Goal: Task Accomplishment & Management: Use online tool/utility

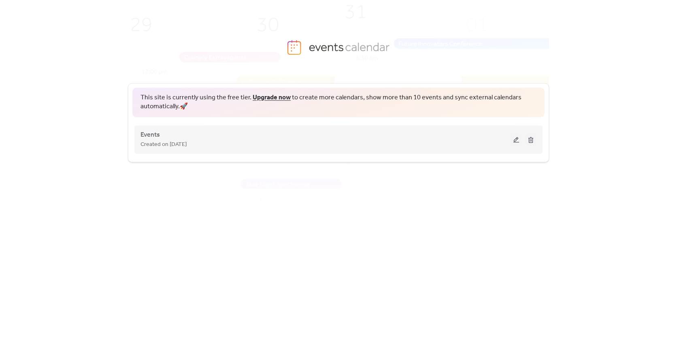
click at [513, 140] on button at bounding box center [516, 139] width 11 height 12
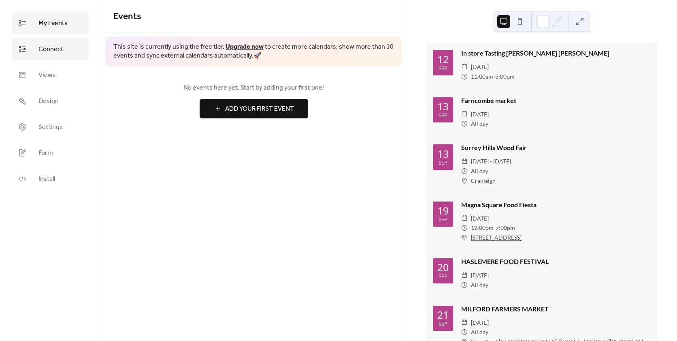
click at [58, 47] on span "Connect" at bounding box center [50, 50] width 25 height 10
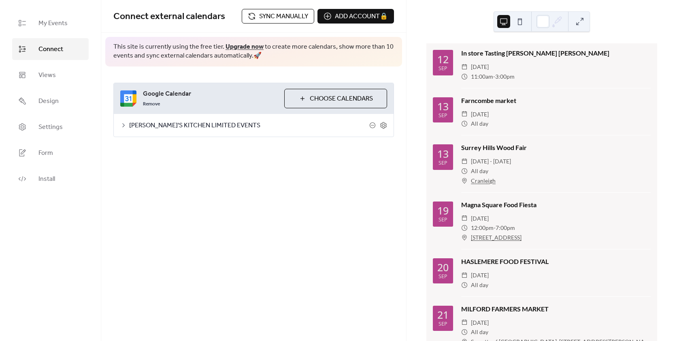
click at [289, 15] on span "Sync manually" at bounding box center [283, 17] width 49 height 10
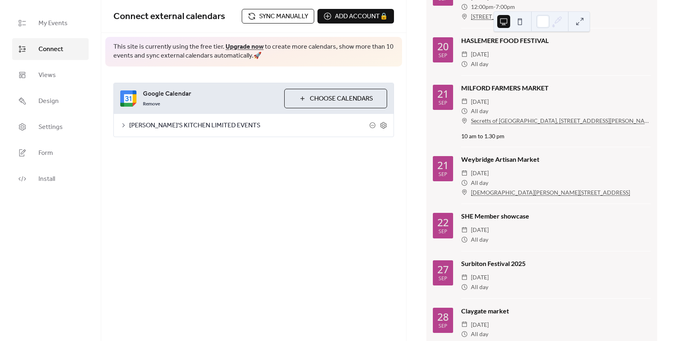
scroll to position [244, 0]
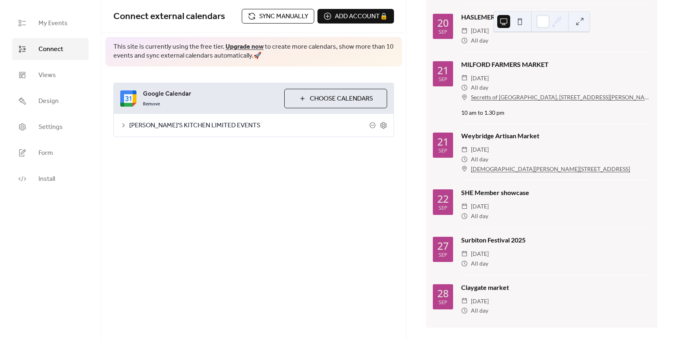
click at [279, 15] on span "Sync manually" at bounding box center [283, 17] width 49 height 10
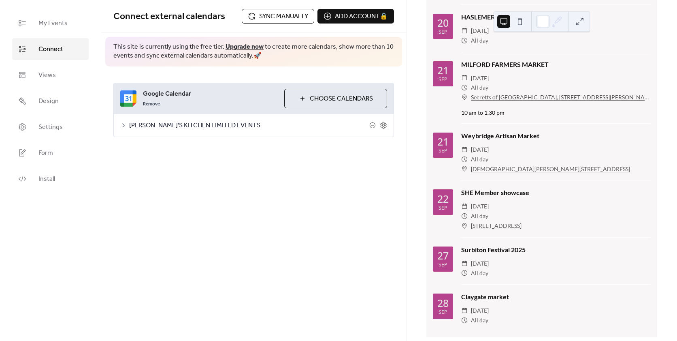
click at [287, 15] on span "Sync manually" at bounding box center [283, 17] width 49 height 10
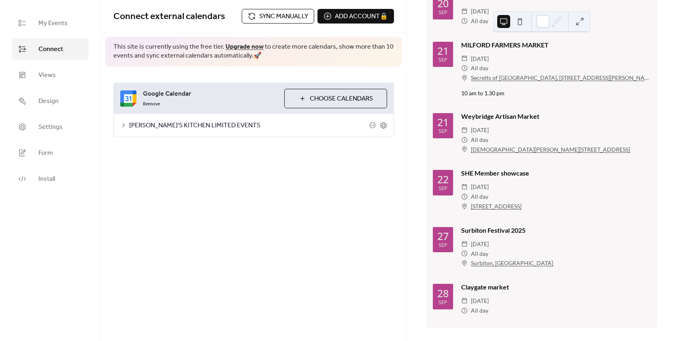
click at [283, 19] on span "Sync manually" at bounding box center [283, 17] width 49 height 10
